Goal: Information Seeking & Learning: Learn about a topic

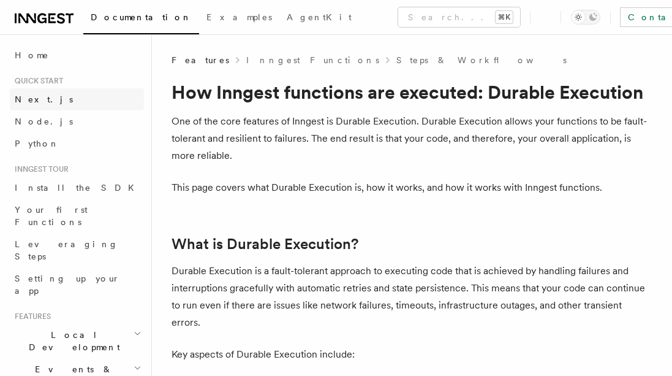
click at [42, 97] on link "Next.js" at bounding box center [77, 99] width 134 height 22
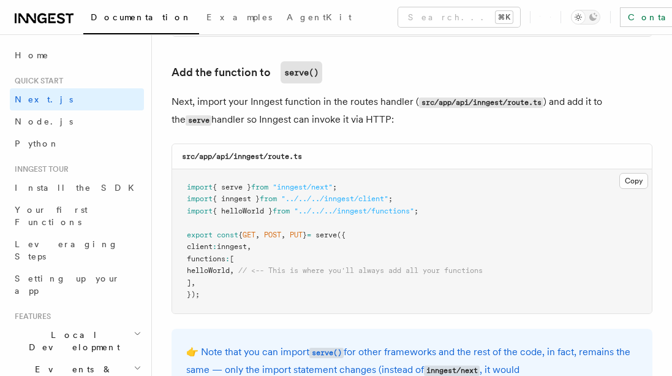
scroll to position [2430, 0]
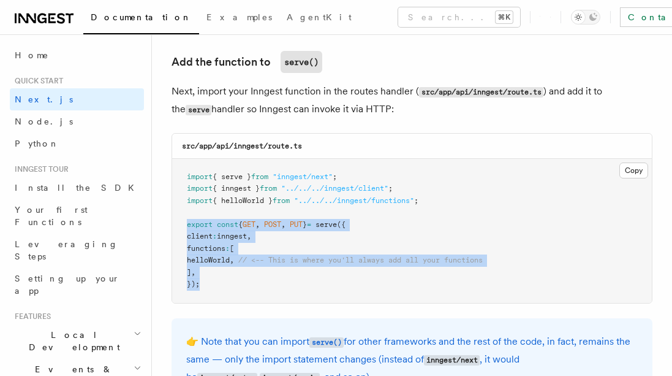
drag, startPoint x: 187, startPoint y: 212, endPoint x: 216, endPoint y: 267, distance: 61.7
click at [216, 267] on pre "import { serve } from "inngest/next" ; import { inngest } from "../../../innges…" at bounding box center [412, 231] width 480 height 144
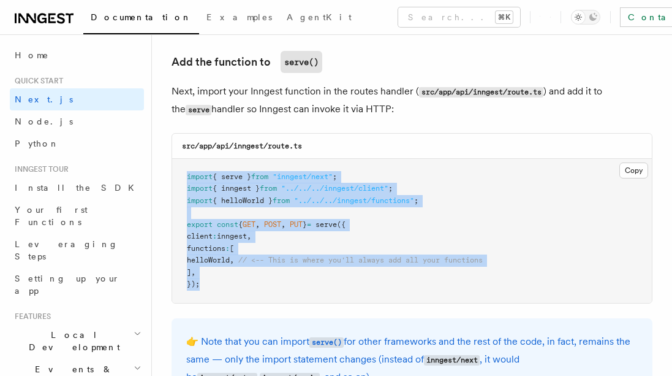
drag, startPoint x: 183, startPoint y: 164, endPoint x: 226, endPoint y: 265, distance: 109.6
click at [226, 265] on pre "import { serve } from "inngest/next" ; import { inngest } from "../../../innges…" at bounding box center [412, 231] width 480 height 144
drag, startPoint x: 225, startPoint y: 276, endPoint x: 227, endPoint y: 169, distance: 107.3
click at [227, 169] on pre "import { serve } from "inngest/next" ; import { inngest } from "../../../innges…" at bounding box center [412, 231] width 480 height 144
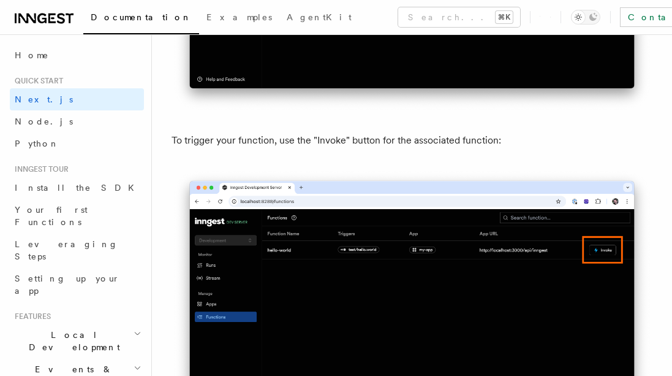
scroll to position [3354, 0]
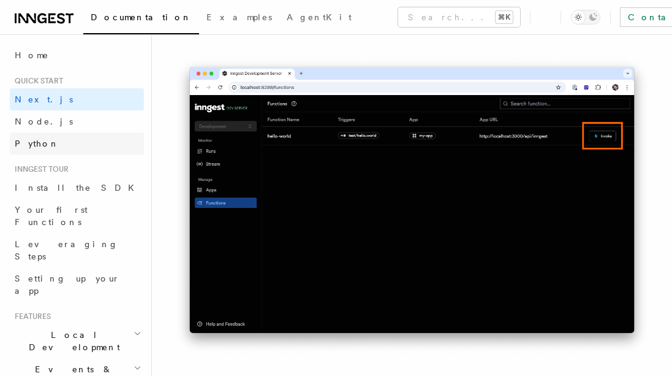
click at [37, 135] on link "Python" at bounding box center [77, 143] width 134 height 22
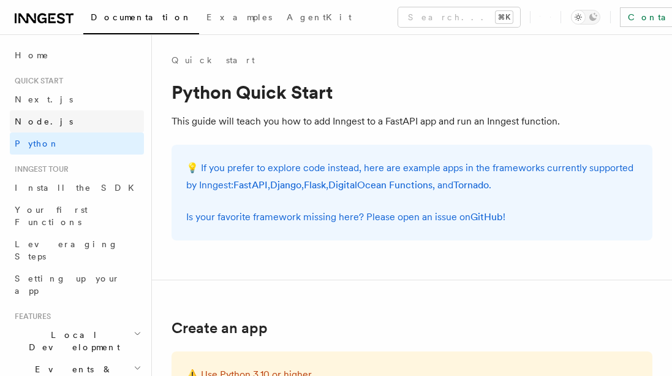
click at [38, 115] on link "Node.js" at bounding box center [77, 121] width 134 height 22
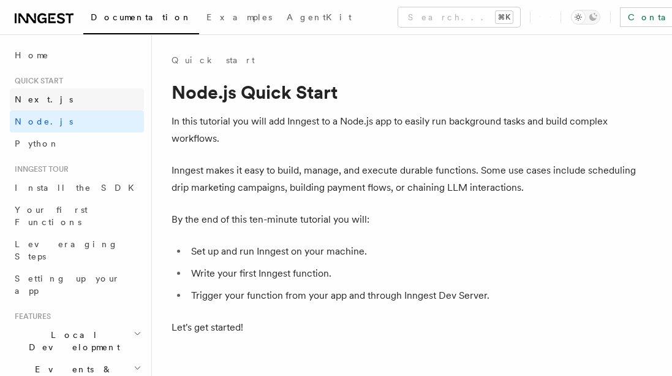
click at [37, 91] on link "Next.js" at bounding box center [77, 99] width 134 height 22
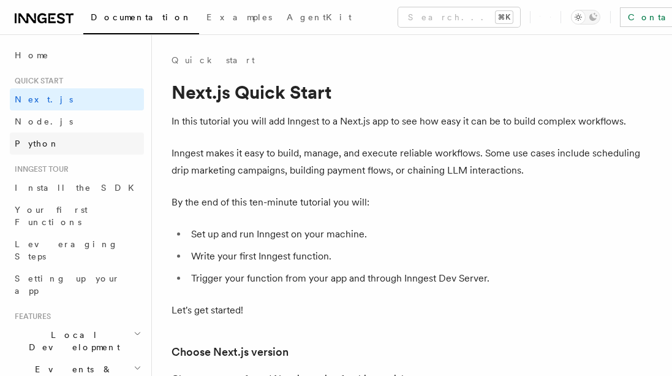
click at [41, 132] on link "Python" at bounding box center [77, 143] width 134 height 22
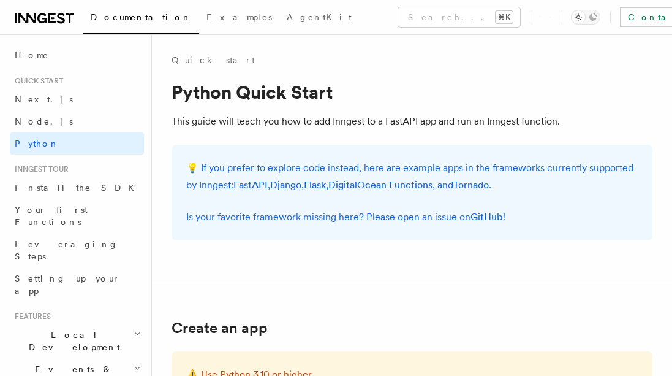
click at [44, 187] on span "Install the SDK" at bounding box center [78, 188] width 127 height 10
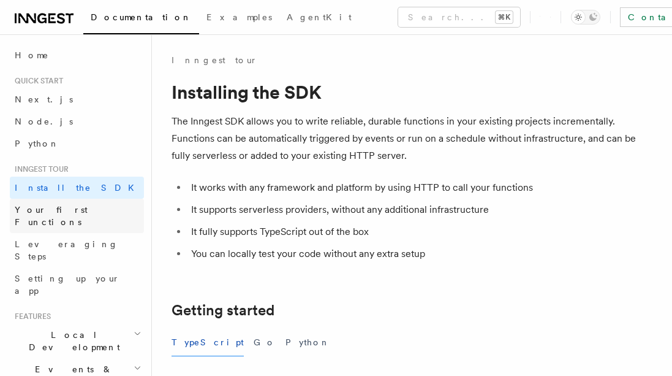
click at [45, 202] on link "Your first Functions" at bounding box center [77, 216] width 134 height 34
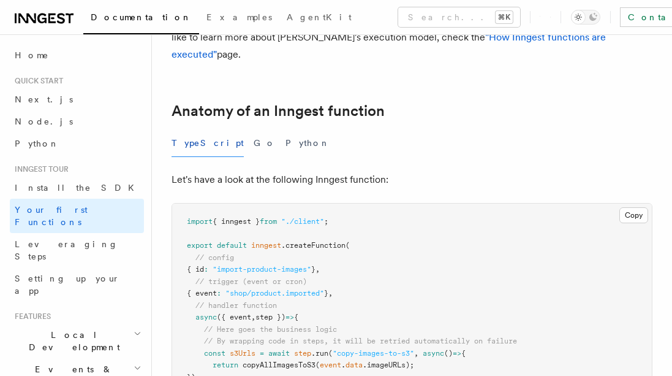
scroll to position [162, 0]
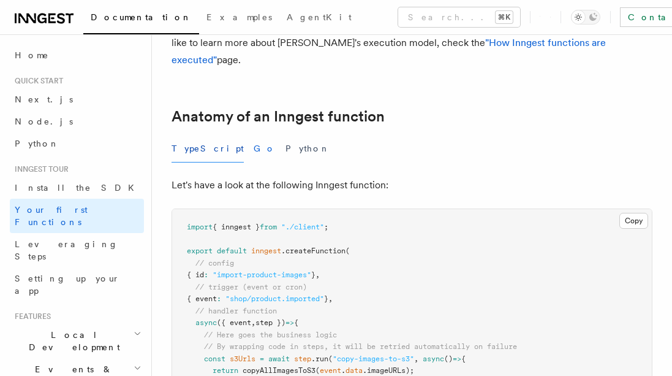
click at [254, 135] on button "Go" at bounding box center [265, 149] width 22 height 28
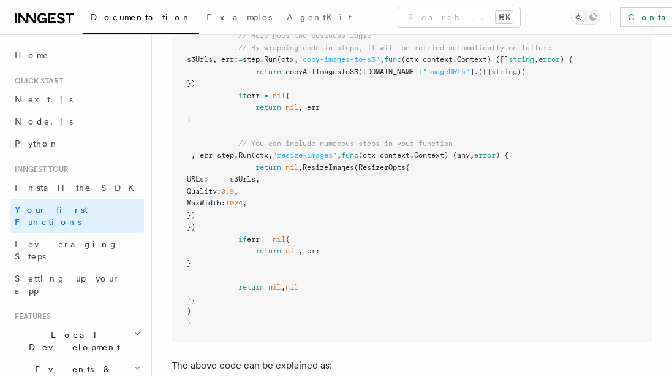
scroll to position [575, 0]
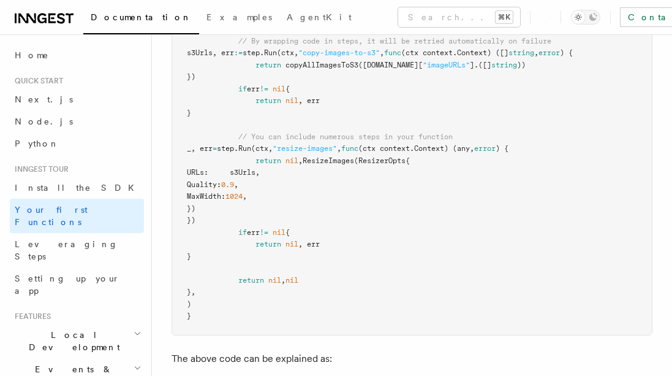
drag, startPoint x: 240, startPoint y: 120, endPoint x: 375, endPoint y: 209, distance: 161.8
click at [373, 205] on pre "import ( "context" "[DOMAIN_NAME][URL]" "[DOMAIN_NAME][URL]" ) func loadImportP…" at bounding box center [412, 65] width 480 height 539
click at [70, 196] on link "Install the SDK" at bounding box center [77, 188] width 134 height 22
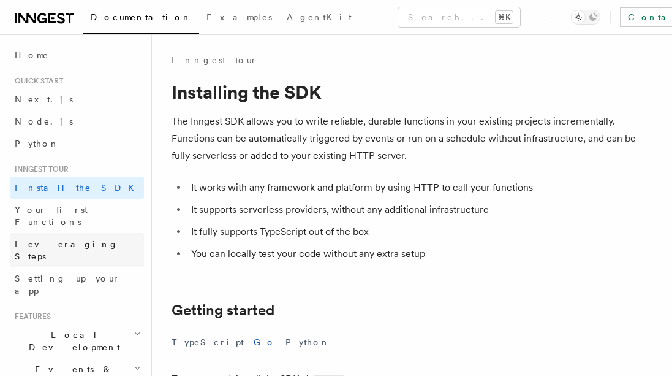
click at [77, 239] on span "Leveraging Steps" at bounding box center [67, 250] width 104 height 22
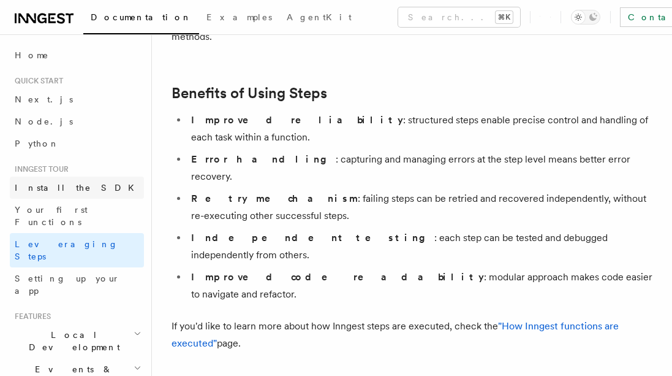
scroll to position [172, 0]
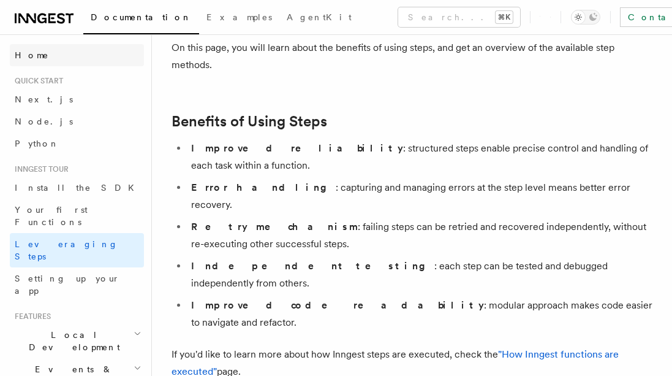
click at [25, 53] on span "Home" at bounding box center [32, 55] width 34 height 12
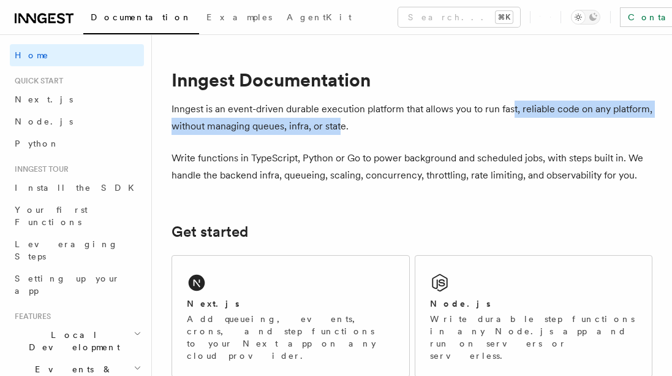
drag, startPoint x: 514, startPoint y: 110, endPoint x: 343, endPoint y: 127, distance: 171.3
click at [343, 127] on p "Inngest is an event-driven durable execution platform that allows you to run fa…" at bounding box center [412, 118] width 481 height 34
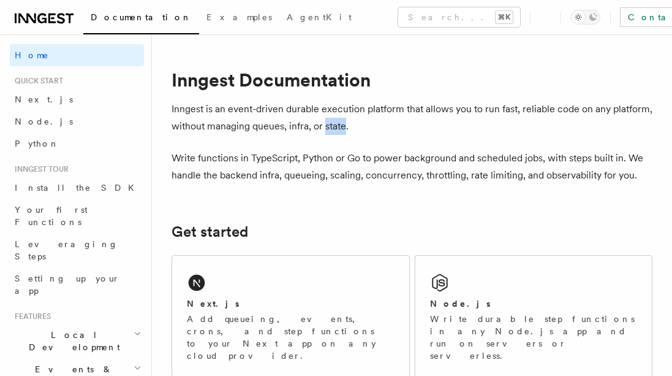
click at [343, 127] on p "Inngest is an event-driven durable execution platform that allows you to run fa…" at bounding box center [412, 118] width 481 height 34
drag, startPoint x: 205, startPoint y: 162, endPoint x: 455, endPoint y: 148, distance: 250.5
click at [439, 158] on p "Write functions in TypeScript, Python or Go to power background and scheduled j…" at bounding box center [412, 167] width 481 height 34
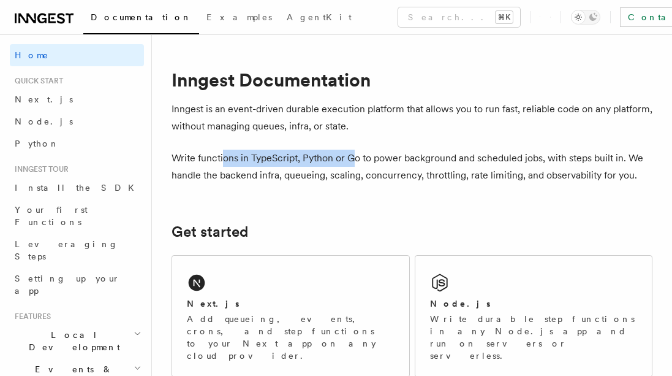
drag, startPoint x: 352, startPoint y: 155, endPoint x: 224, endPoint y: 157, distance: 128.1
click at [224, 157] on p "Write functions in TypeScript, Python or Go to power background and scheduled j…" at bounding box center [412, 167] width 481 height 34
drag, startPoint x: 269, startPoint y: 157, endPoint x: 422, endPoint y: 158, distance: 152.6
click at [421, 158] on p "Write functions in TypeScript, Python or Go to power background and scheduled j…" at bounding box center [412, 167] width 481 height 34
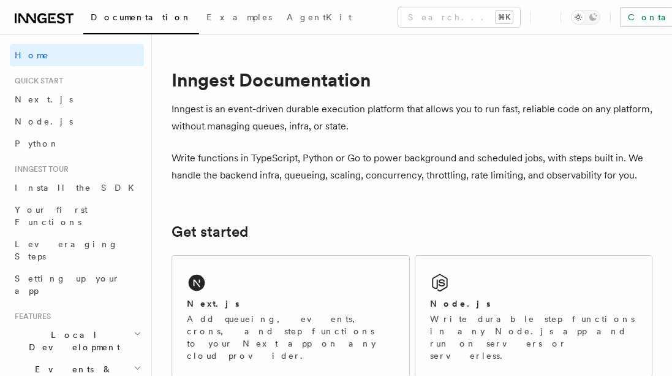
click at [422, 158] on p "Write functions in TypeScript, Python or Go to power background and scheduled j…" at bounding box center [412, 167] width 481 height 34
click at [490, 158] on p "Write functions in TypeScript, Python or Go to power background and scheduled j…" at bounding box center [412, 167] width 481 height 34
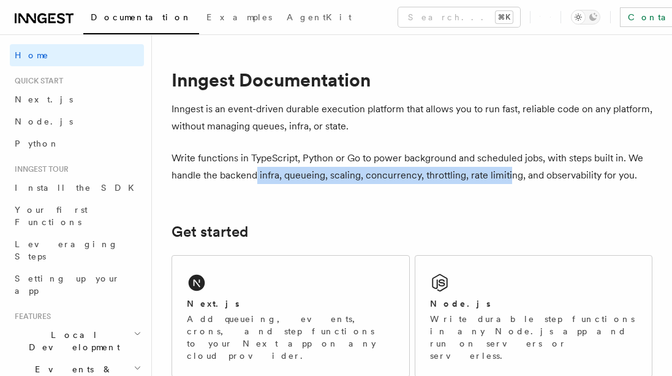
drag, startPoint x: 255, startPoint y: 181, endPoint x: 511, endPoint y: 175, distance: 255.7
click at [511, 175] on p "Write functions in TypeScript, Python or Go to power background and scheduled j…" at bounding box center [412, 167] width 481 height 34
click at [436, 172] on p "Write functions in TypeScript, Python or Go to power background and scheduled j…" at bounding box center [412, 167] width 481 height 34
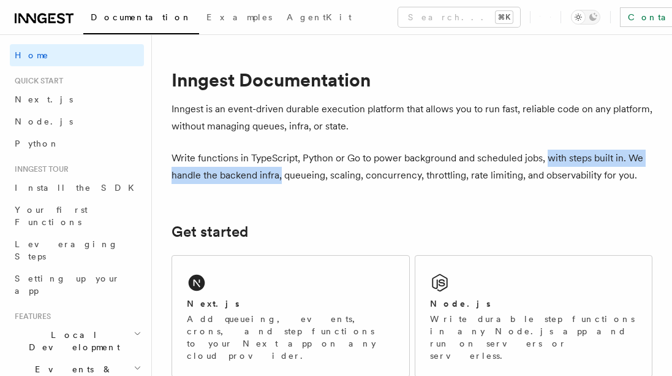
drag, startPoint x: 281, startPoint y: 174, endPoint x: 550, endPoint y: 161, distance: 269.4
click at [550, 161] on p "Write functions in TypeScript, Python or Go to power background and scheduled j…" at bounding box center [412, 167] width 481 height 34
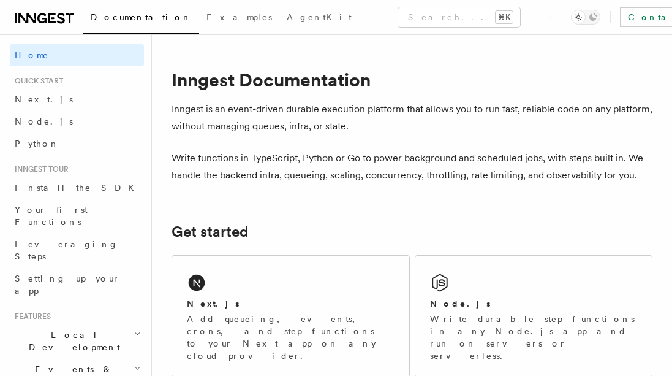
click at [622, 170] on p "Write functions in TypeScript, Python or Go to power background and scheduled j…" at bounding box center [412, 167] width 481 height 34
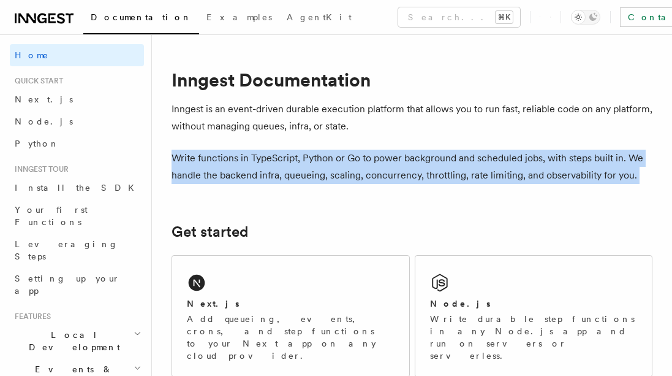
click at [622, 170] on p "Write functions in TypeScript, Python or Go to power background and scheduled j…" at bounding box center [412, 167] width 481 height 34
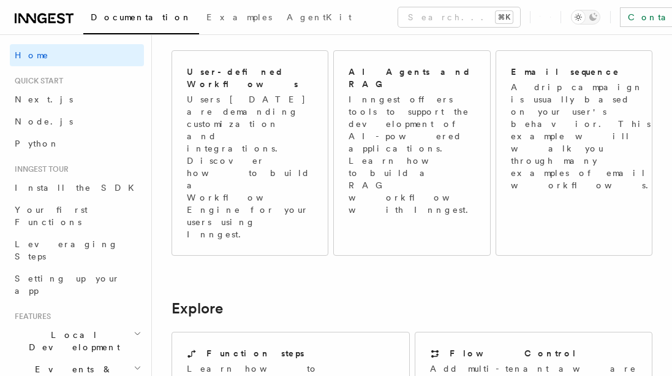
scroll to position [602, 0]
